Goal: Information Seeking & Learning: Learn about a topic

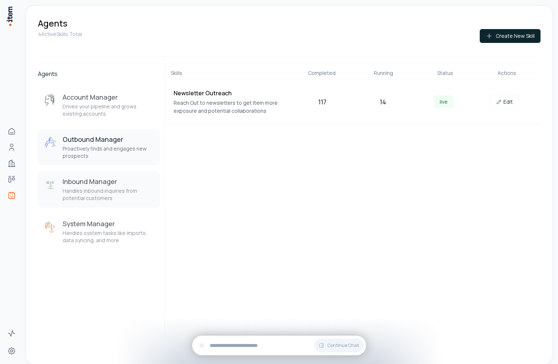
click at [116, 185] on h3 "Inbound Manager" at bounding box center [109, 181] width 92 height 9
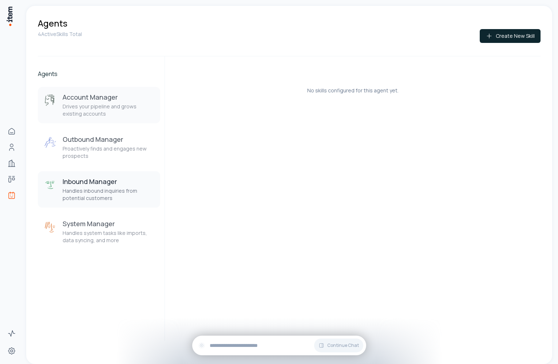
click at [109, 118] on button "Account Manager Drives your pipeline and grows existing accounts" at bounding box center [99, 105] width 122 height 36
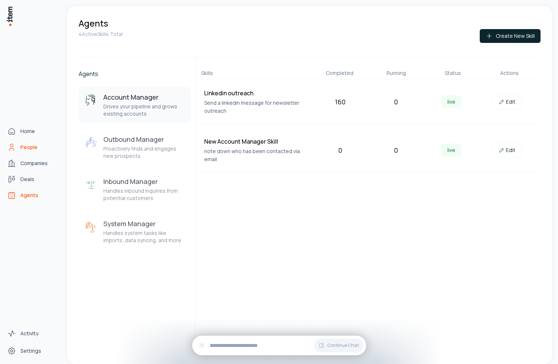
click at [17, 144] on link "People" at bounding box center [31, 147] width 55 height 15
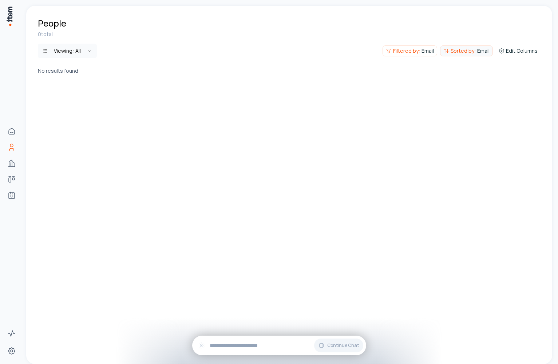
click at [474, 55] on button "Sorted by: Email" at bounding box center [466, 50] width 53 height 11
click at [495, 67] on html "Home People Companies Deals Agents Activity Settings People 0 total Viewing: Al…" at bounding box center [279, 182] width 558 height 364
click at [467, 53] on span "Sorted by:" at bounding box center [462, 50] width 25 height 7
click at [481, 66] on button "Clear" at bounding box center [482, 66] width 11 height 4
click at [419, 49] on html "Home People Companies Deals Agents Activity Settings People 0 total Viewing: Al…" at bounding box center [279, 182] width 558 height 364
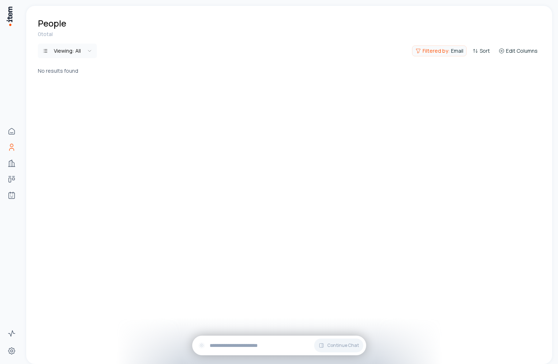
click at [425, 51] on span "Filtered by:" at bounding box center [435, 50] width 27 height 7
click at [461, 66] on button "Clear All" at bounding box center [453, 71] width 16 height 15
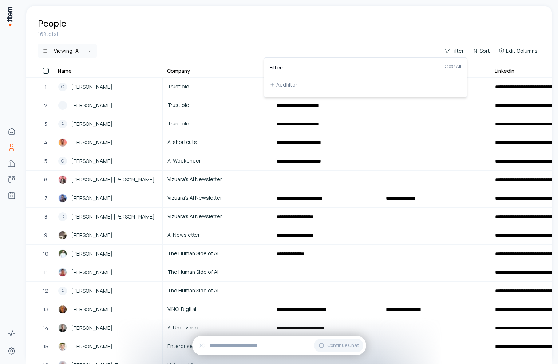
click at [253, 27] on html "**********" at bounding box center [279, 182] width 558 height 364
click at [110, 92] on link "G [PERSON_NAME]" at bounding box center [108, 86] width 108 height 17
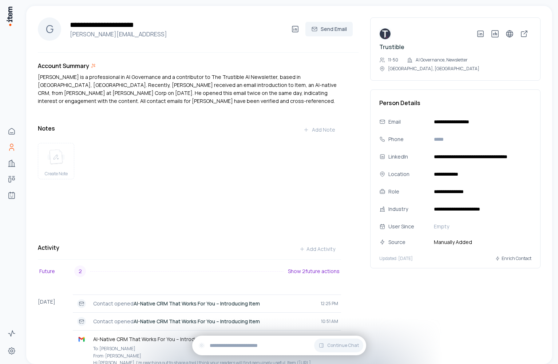
scroll to position [50, 0]
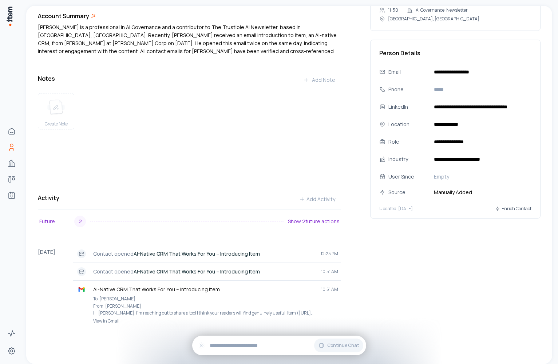
click at [80, 212] on div "Activity Add Activity Future 2 Show 2 future actions [DATE] Contact opened AI-N…" at bounding box center [189, 267] width 303 height 150
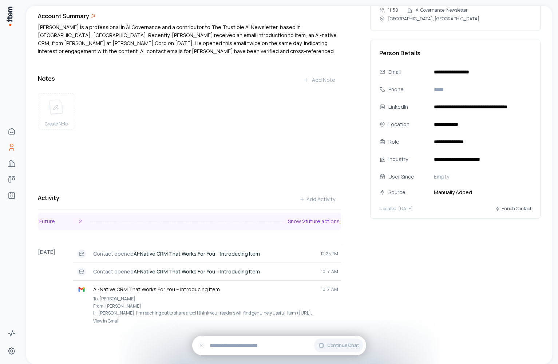
click at [81, 217] on div "2" at bounding box center [80, 222] width 12 height 12
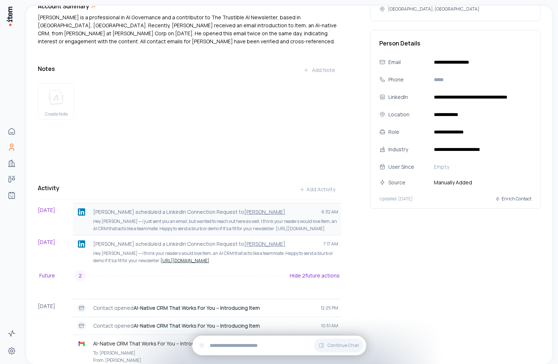
scroll to position [61, 0]
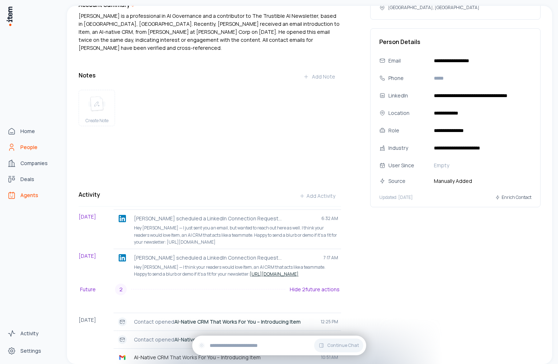
click at [23, 194] on span "Agents" at bounding box center [29, 195] width 18 height 7
